Goal: Task Accomplishment & Management: Manage account settings

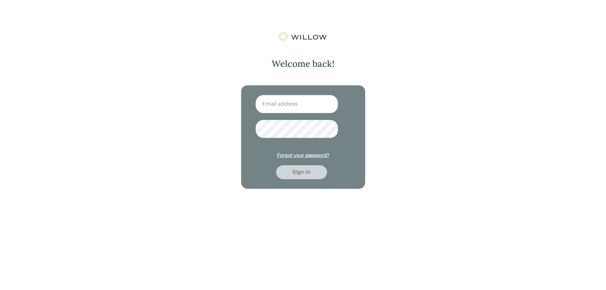
click at [283, 106] on input at bounding box center [296, 104] width 83 height 18
type input "[EMAIL_ADDRESS][DOMAIN_NAME]"
click at [294, 169] on div "Sign in" at bounding box center [301, 172] width 36 height 8
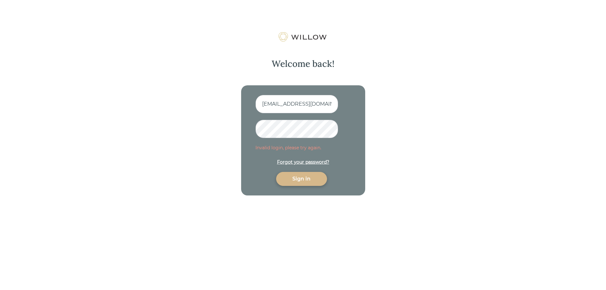
click at [314, 161] on div "Forgot your password?" at bounding box center [303, 162] width 52 height 7
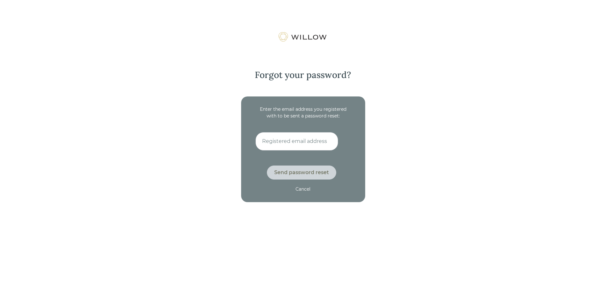
click at [293, 141] on input at bounding box center [296, 141] width 83 height 18
type input "[EMAIL_ADDRESS][DOMAIN_NAME]"
click at [288, 172] on div "Send password reset" at bounding box center [301, 173] width 55 height 8
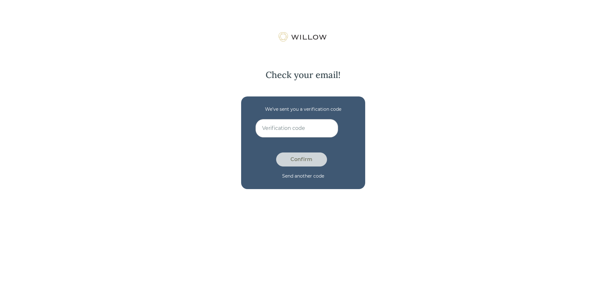
click at [392, 177] on div "Check your email! We’ve sent you a verification code Confirm Send another code" at bounding box center [303, 177] width 606 height 290
click at [297, 176] on div "Send another code" at bounding box center [303, 176] width 42 height 7
click at [267, 130] on input at bounding box center [296, 128] width 83 height 18
drag, startPoint x: 267, startPoint y: 130, endPoint x: 209, endPoint y: 151, distance: 62.4
click at [209, 151] on div "Check your email! We’ve sent you a verification code Confirm Send another code" at bounding box center [303, 177] width 606 height 290
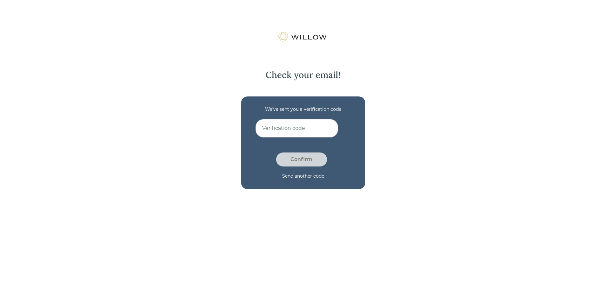
click at [279, 124] on input at bounding box center [296, 128] width 83 height 18
paste input "CAJR3JI1"
type input "CAJR3JI1"
click at [177, 131] on div "Check your email! We’ve sent you a verification code CAJR3JI1 Confirm Send anot…" at bounding box center [303, 177] width 606 height 290
click at [297, 161] on div "Confirm" at bounding box center [301, 159] width 36 height 8
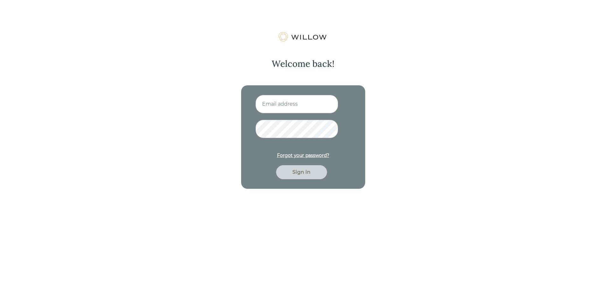
click at [282, 101] on input at bounding box center [296, 104] width 83 height 18
type input "[EMAIL_ADDRESS][DOMAIN_NAME]"
click at [297, 169] on div "Sign in" at bounding box center [301, 172] width 36 height 8
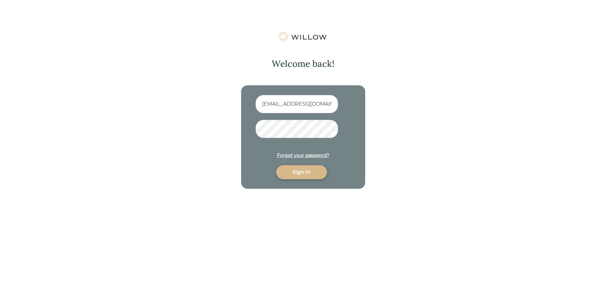
click at [304, 154] on div "Forgot your password?" at bounding box center [303, 155] width 52 height 7
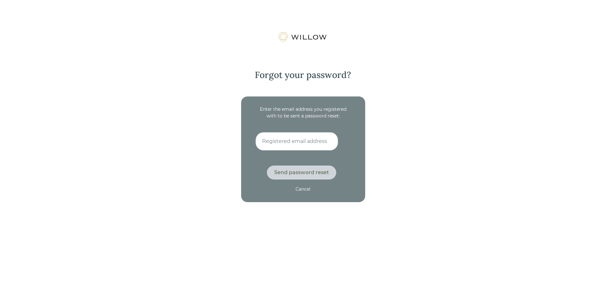
click at [295, 144] on input at bounding box center [296, 141] width 83 height 18
type input "[EMAIL_ADDRESS][DOMAIN_NAME]"
click at [283, 173] on div "Send password reset" at bounding box center [301, 173] width 55 height 8
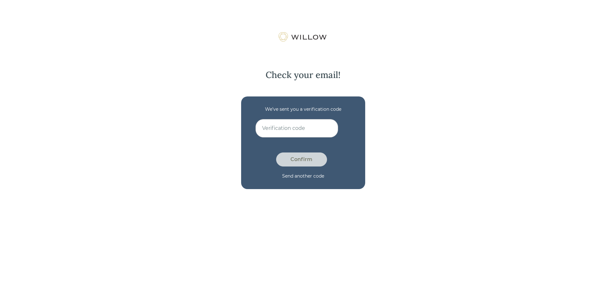
click at [272, 127] on input at bounding box center [296, 128] width 83 height 18
paste input "FPF7N0IY"
type input "FPF7N0IY"
click at [292, 158] on div "Confirm" at bounding box center [301, 159] width 36 height 8
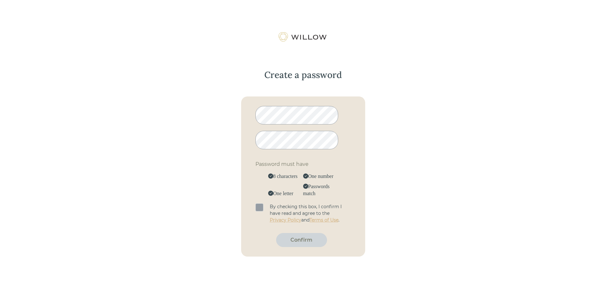
click at [261, 208] on span at bounding box center [259, 207] width 8 height 8
click at [255, 203] on input "checkbox" at bounding box center [255, 203] width 0 height 0
click at [290, 239] on div "Confirm" at bounding box center [301, 240] width 36 height 8
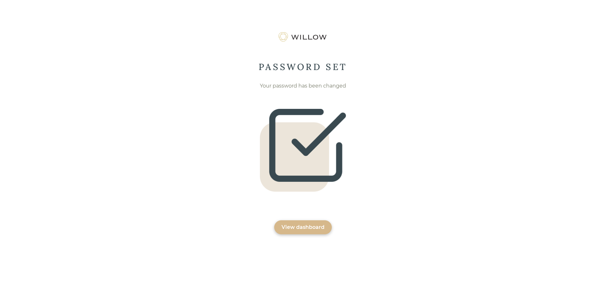
click at [302, 223] on div "View dashboard" at bounding box center [303, 227] width 58 height 14
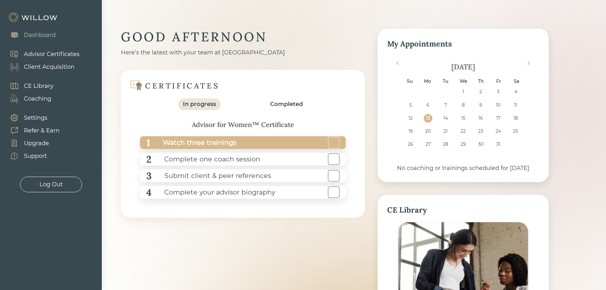
click at [269, 144] on div "1 Watch three trainings" at bounding box center [243, 142] width 206 height 13
